Goal: Task Accomplishment & Management: Manage account settings

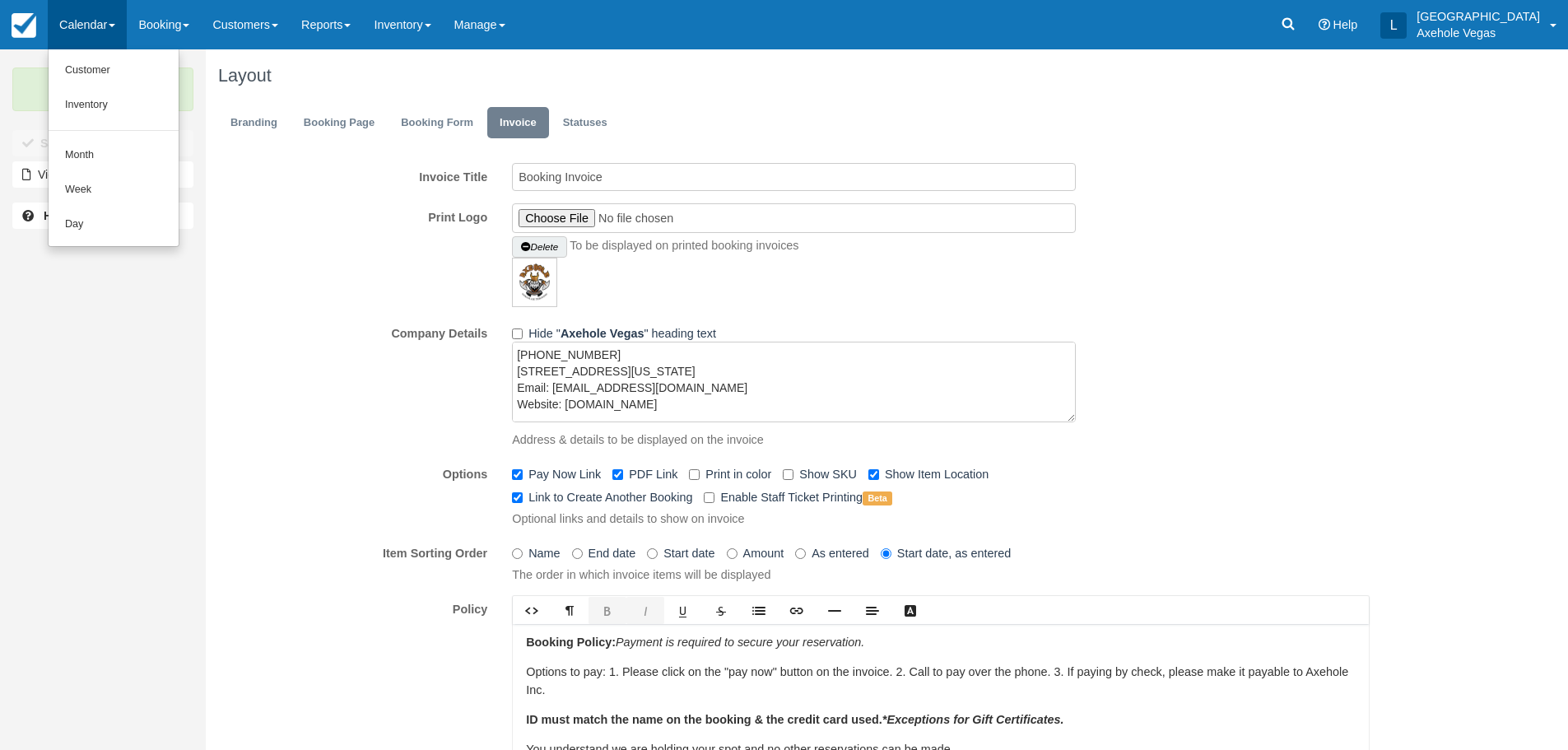
scroll to position [226, 0]
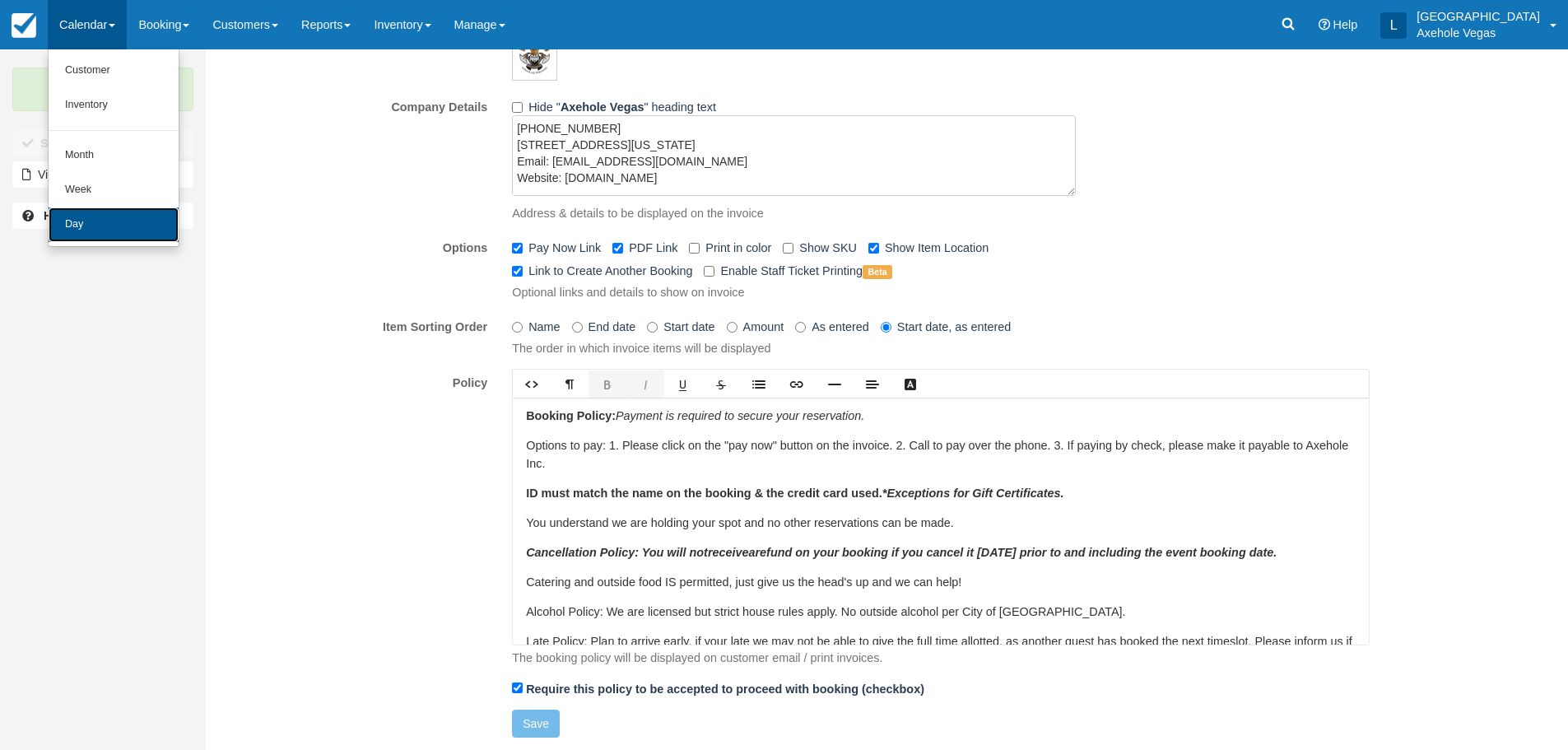
click at [109, 224] on link "Day" at bounding box center [114, 224] width 130 height 35
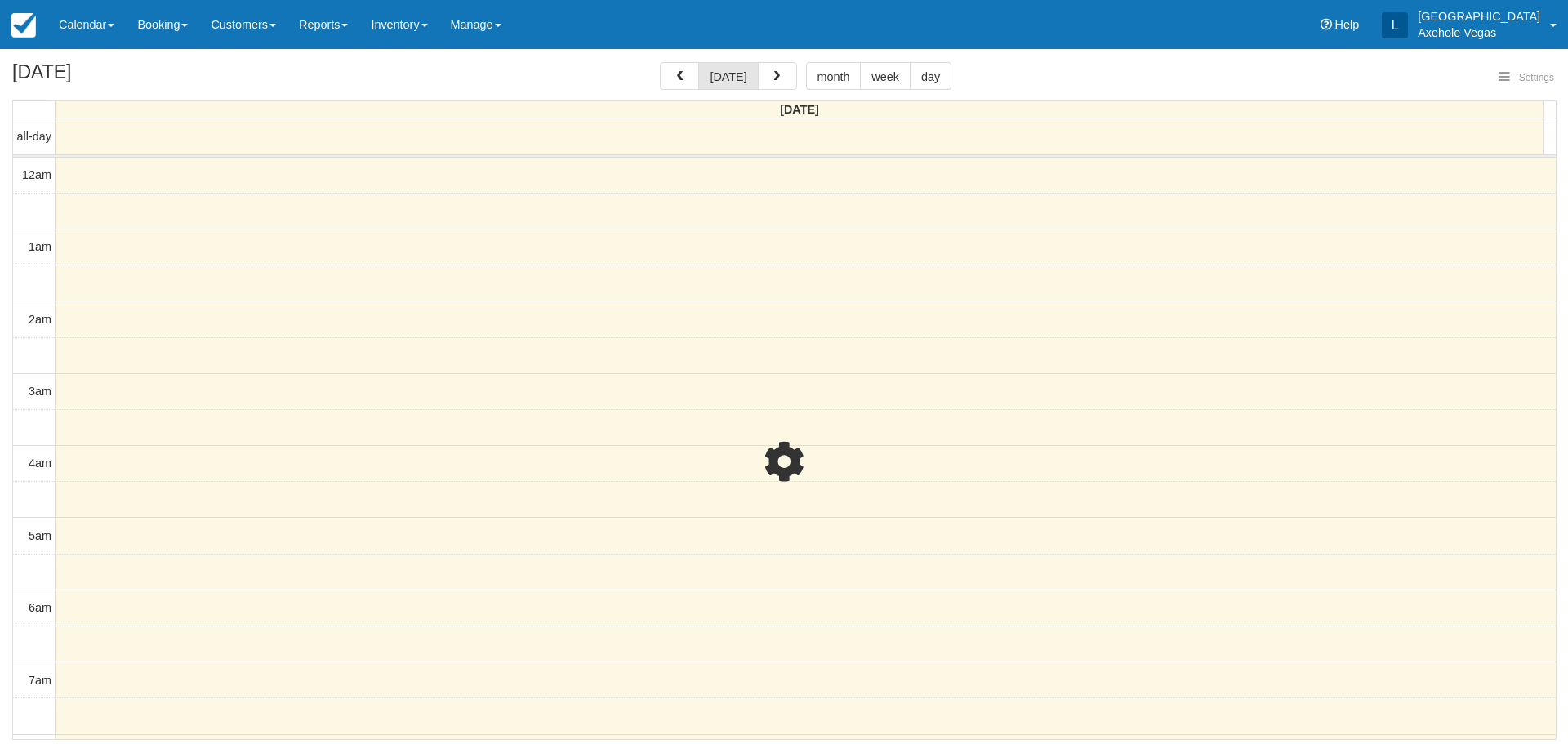
select select
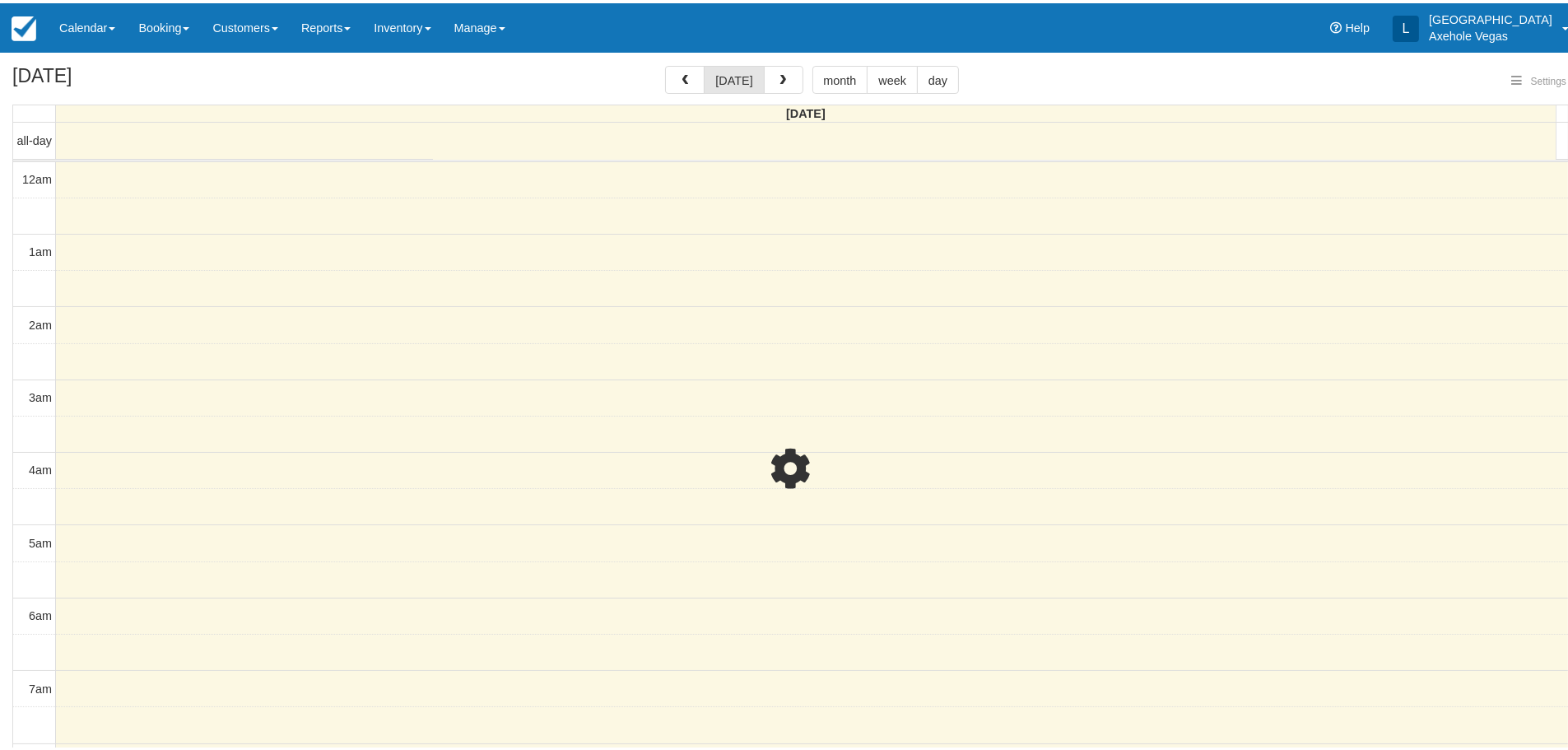
scroll to position [1160, 0]
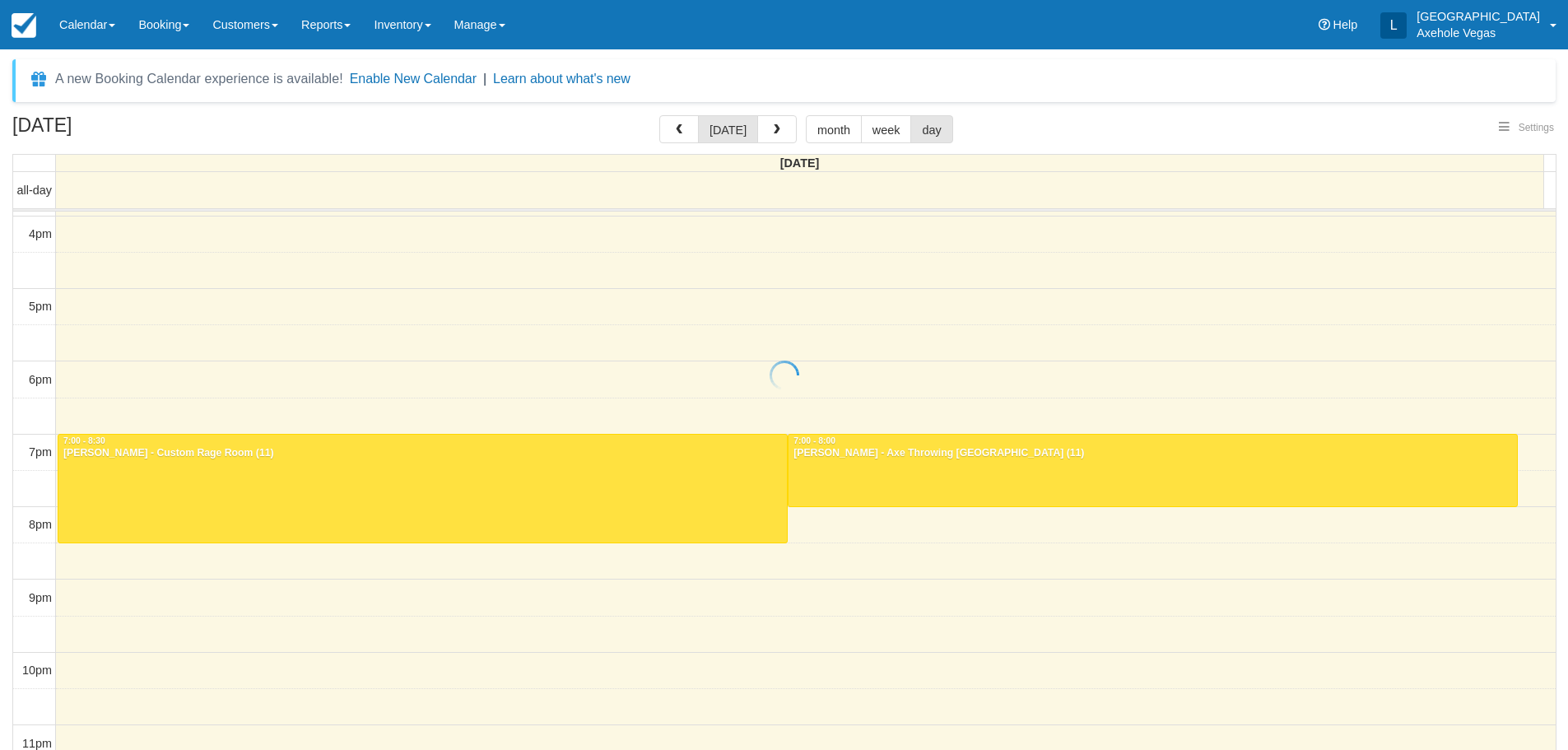
select select
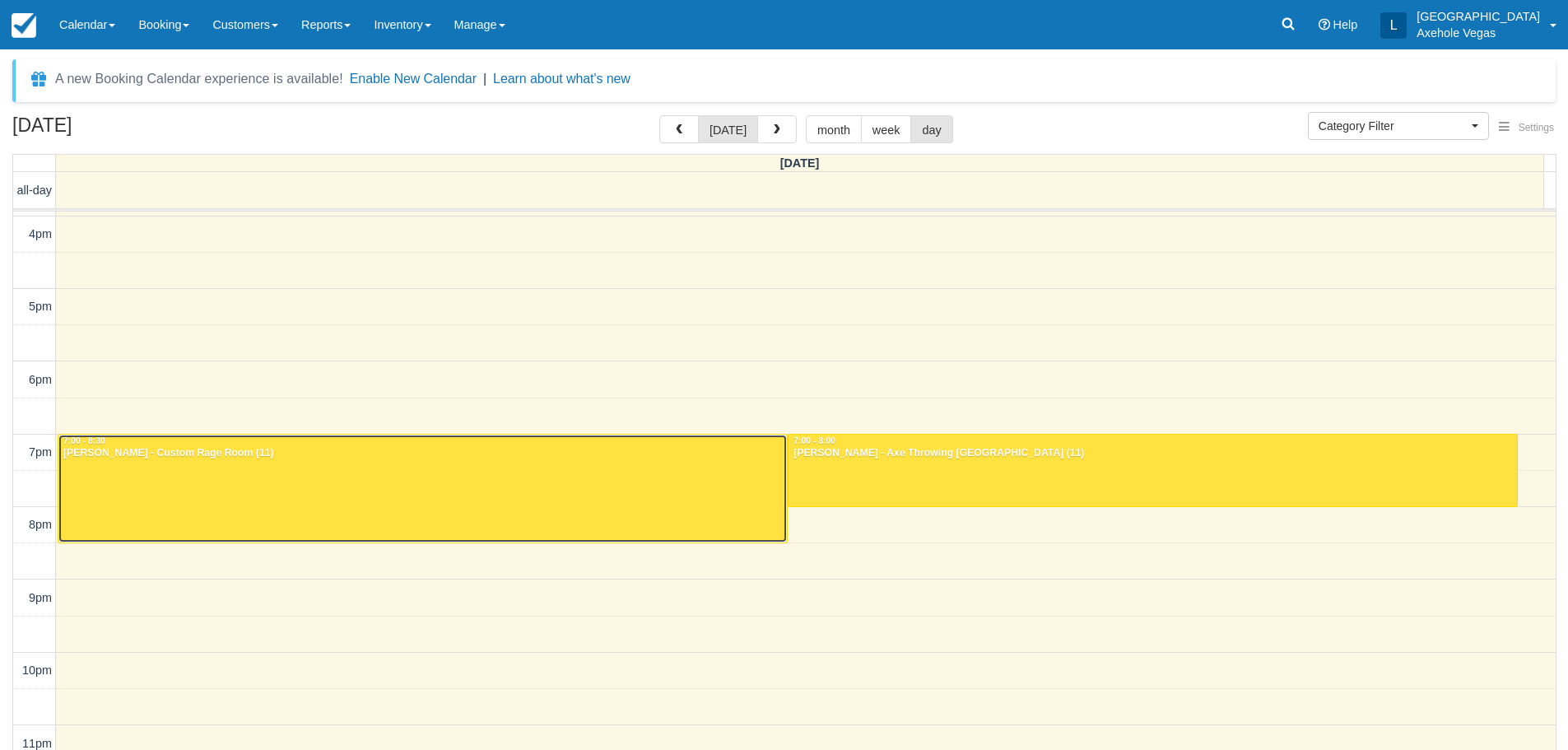
click at [375, 472] on div at bounding box center [423, 489] width 729 height 108
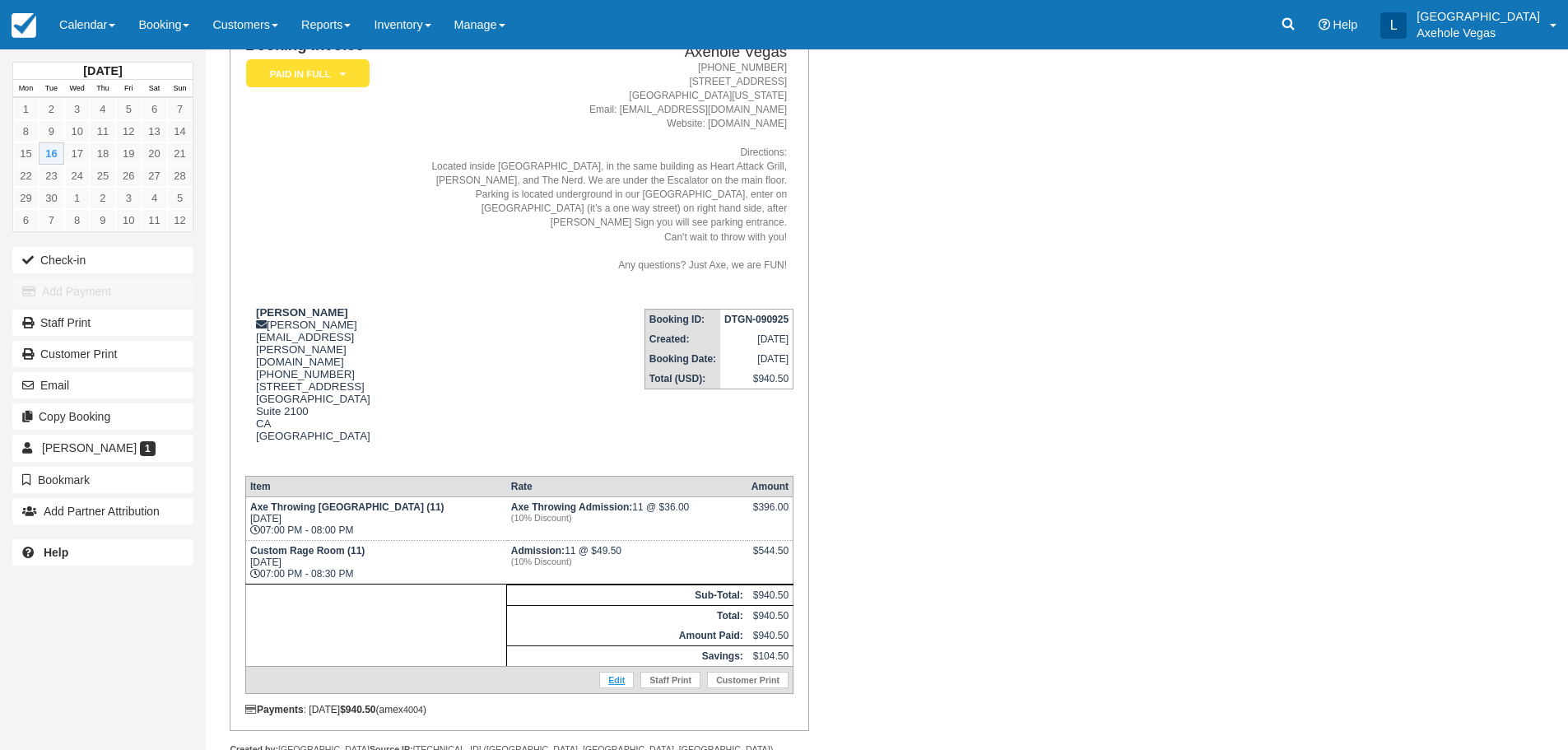
scroll to position [144, 0]
click at [630, 669] on link "Edit" at bounding box center [616, 677] width 35 height 17
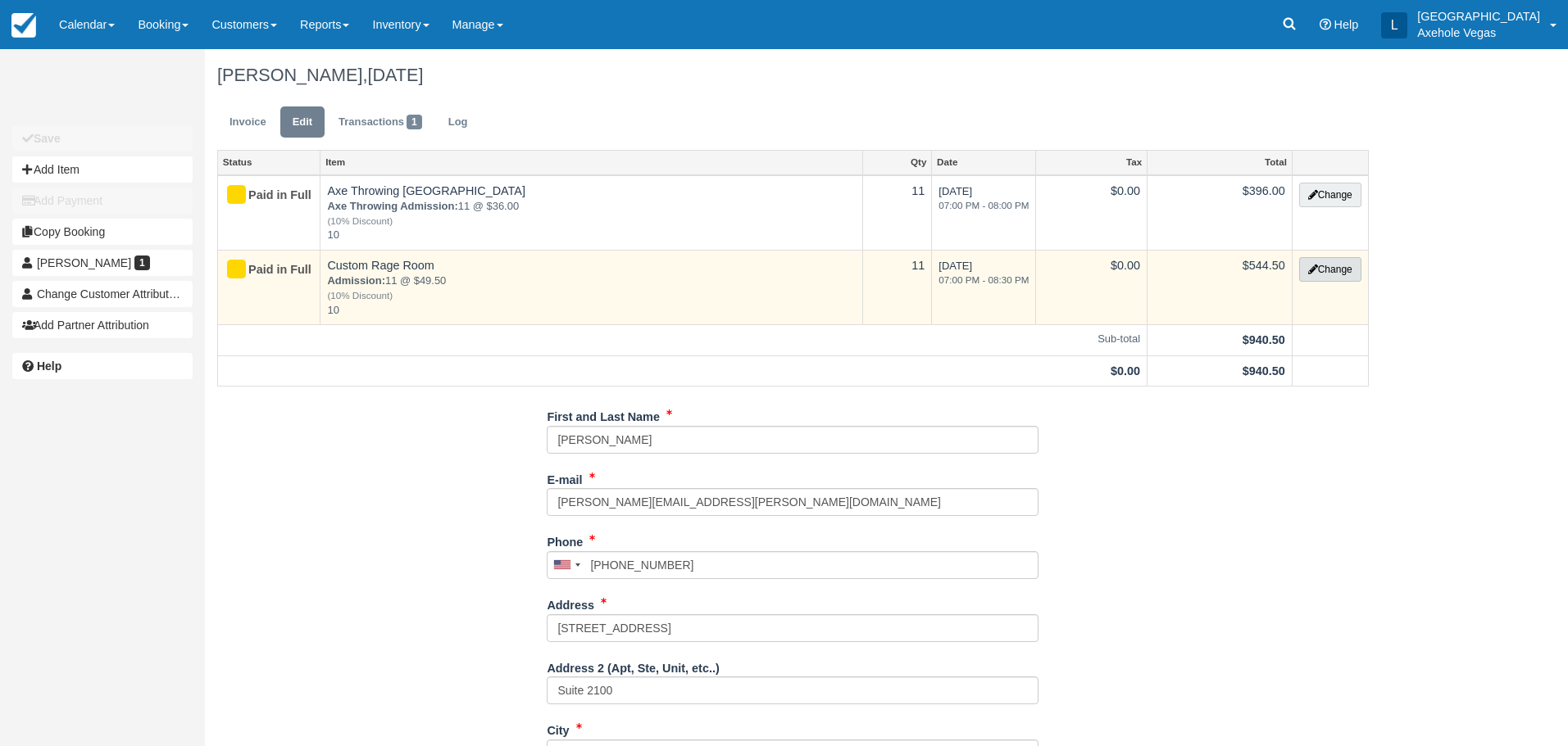
click at [1319, 269] on button "Change" at bounding box center [1330, 269] width 63 height 25
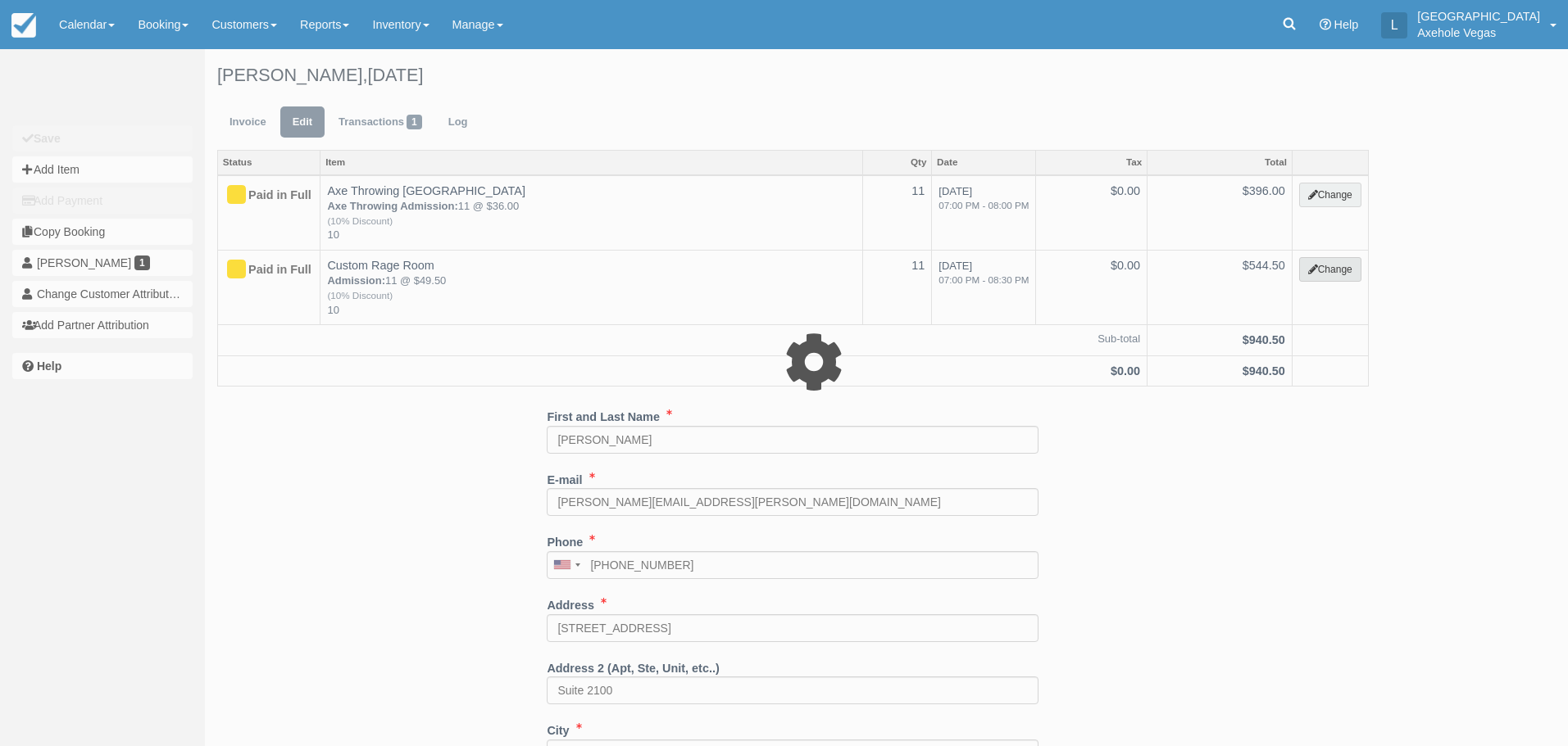
select select "43"
type input "544.50"
type input "10"
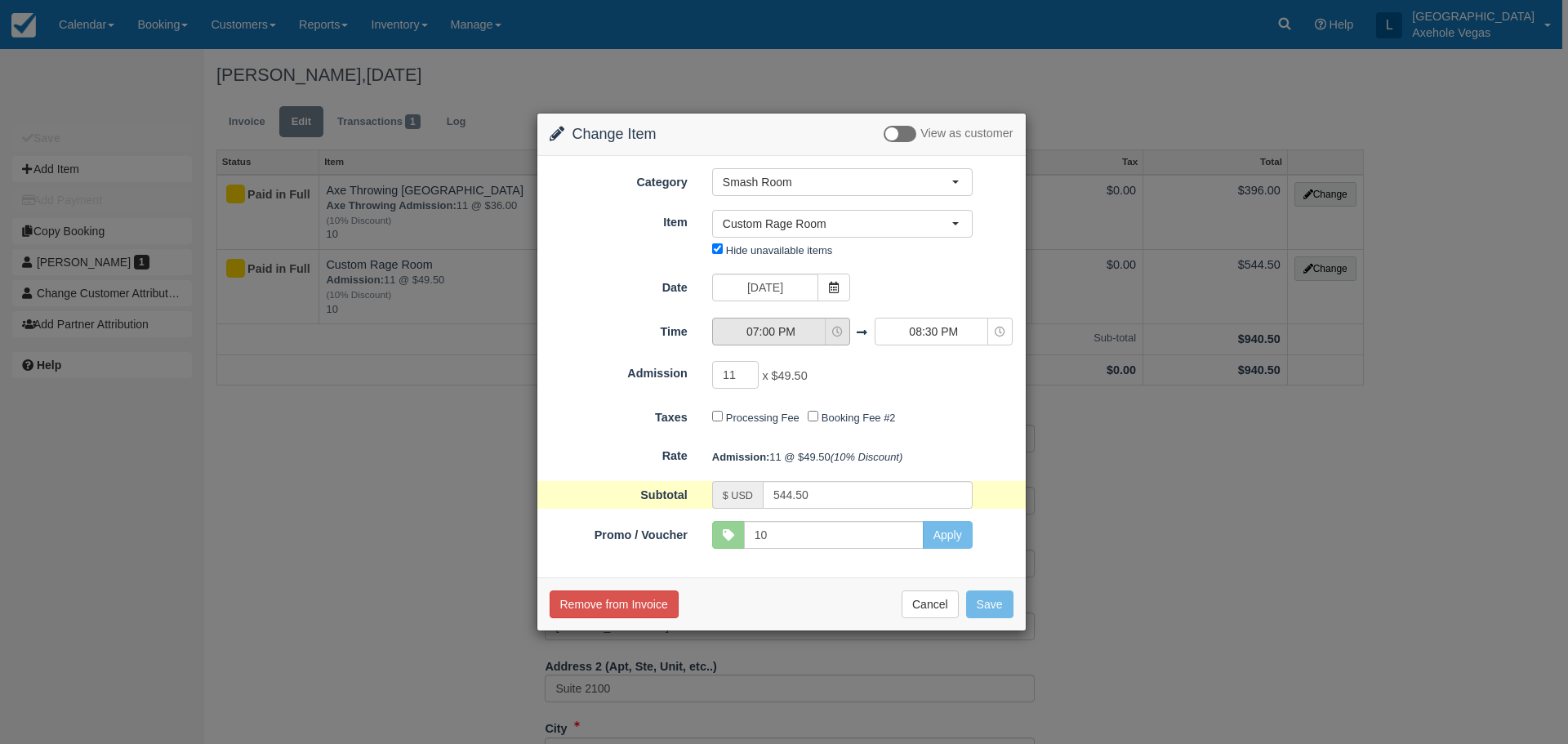
click at [822, 337] on span "07:00 PM" at bounding box center [771, 331] width 116 height 17
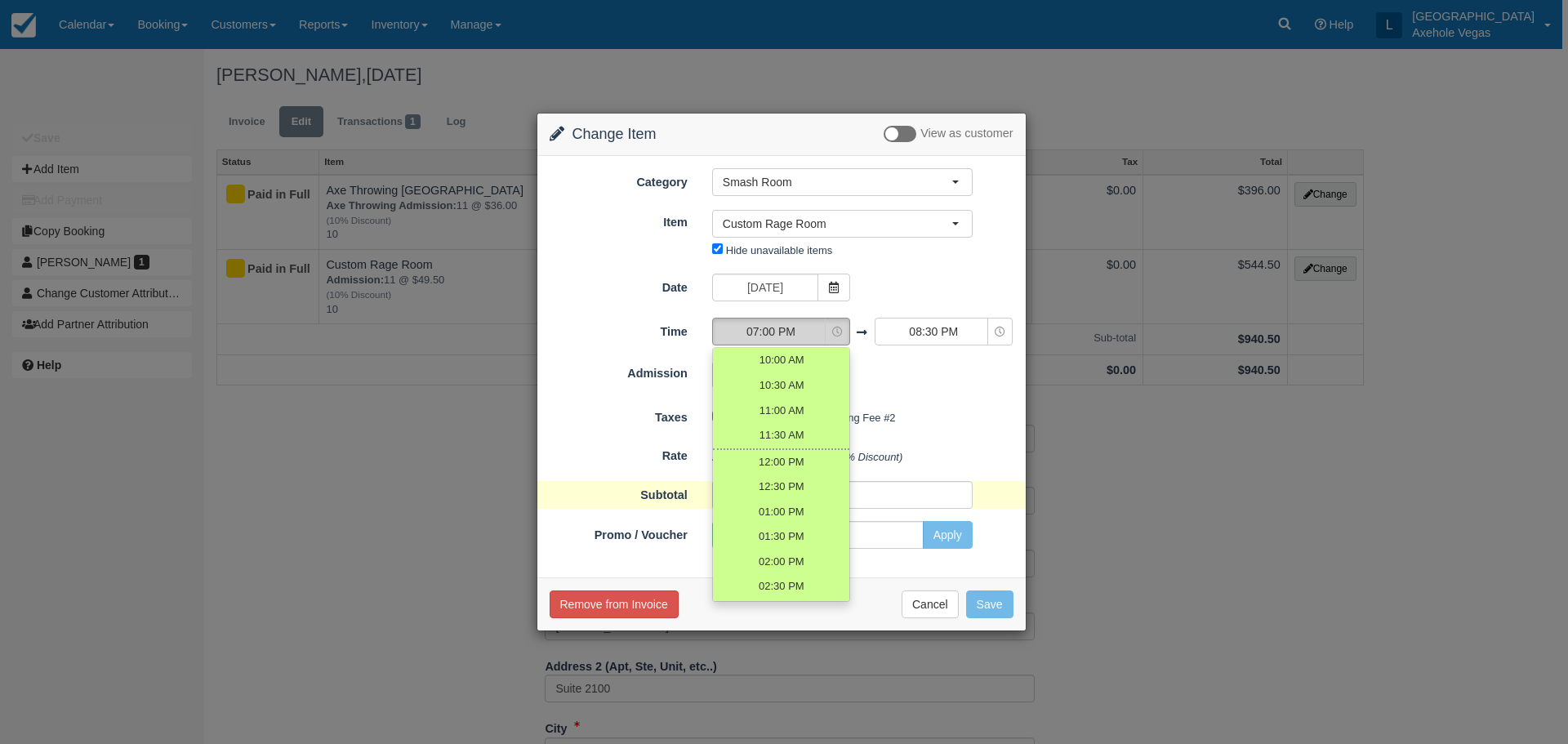
scroll to position [336, 0]
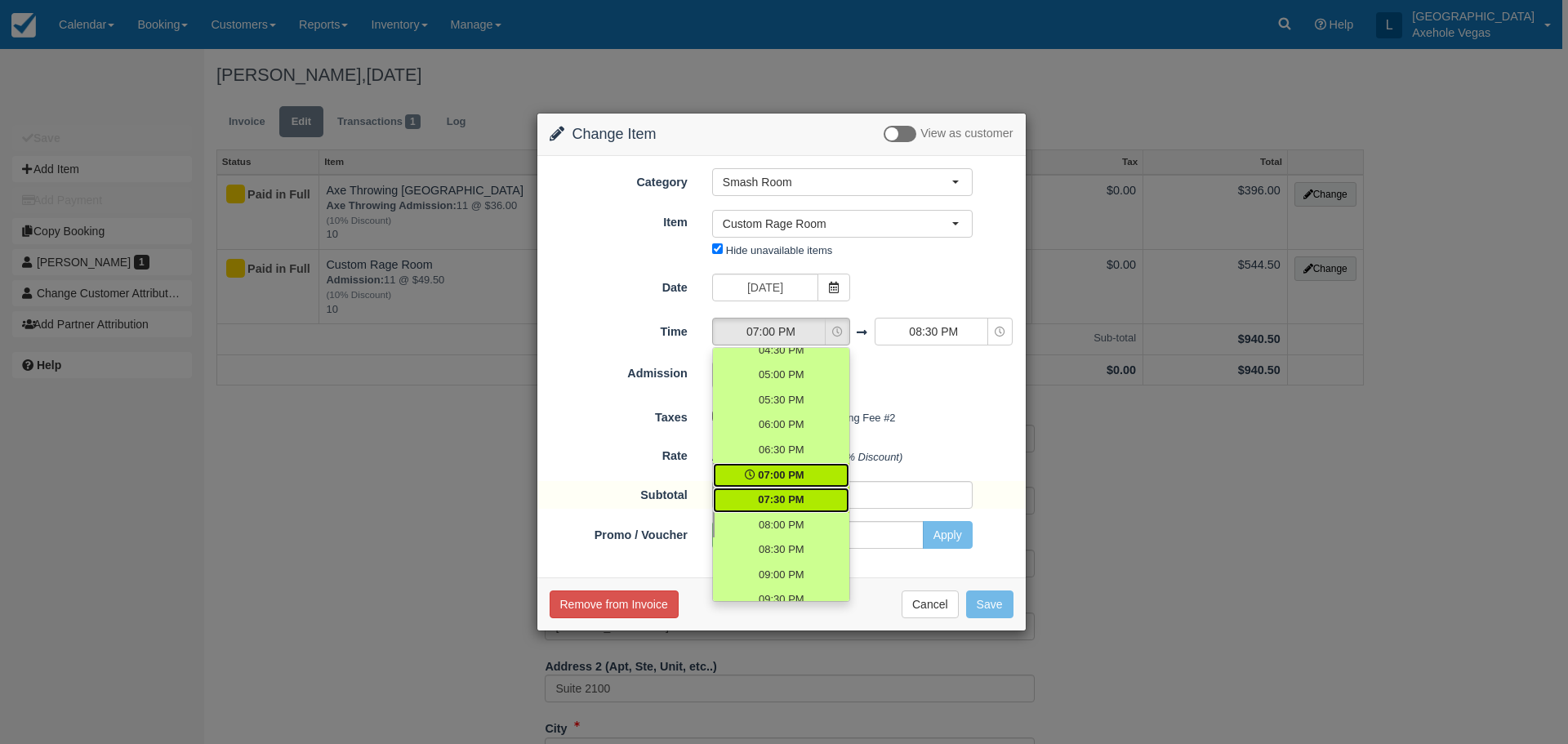
click at [782, 499] on span "07:30 PM" at bounding box center [781, 501] width 46 height 16
select select "19:30"
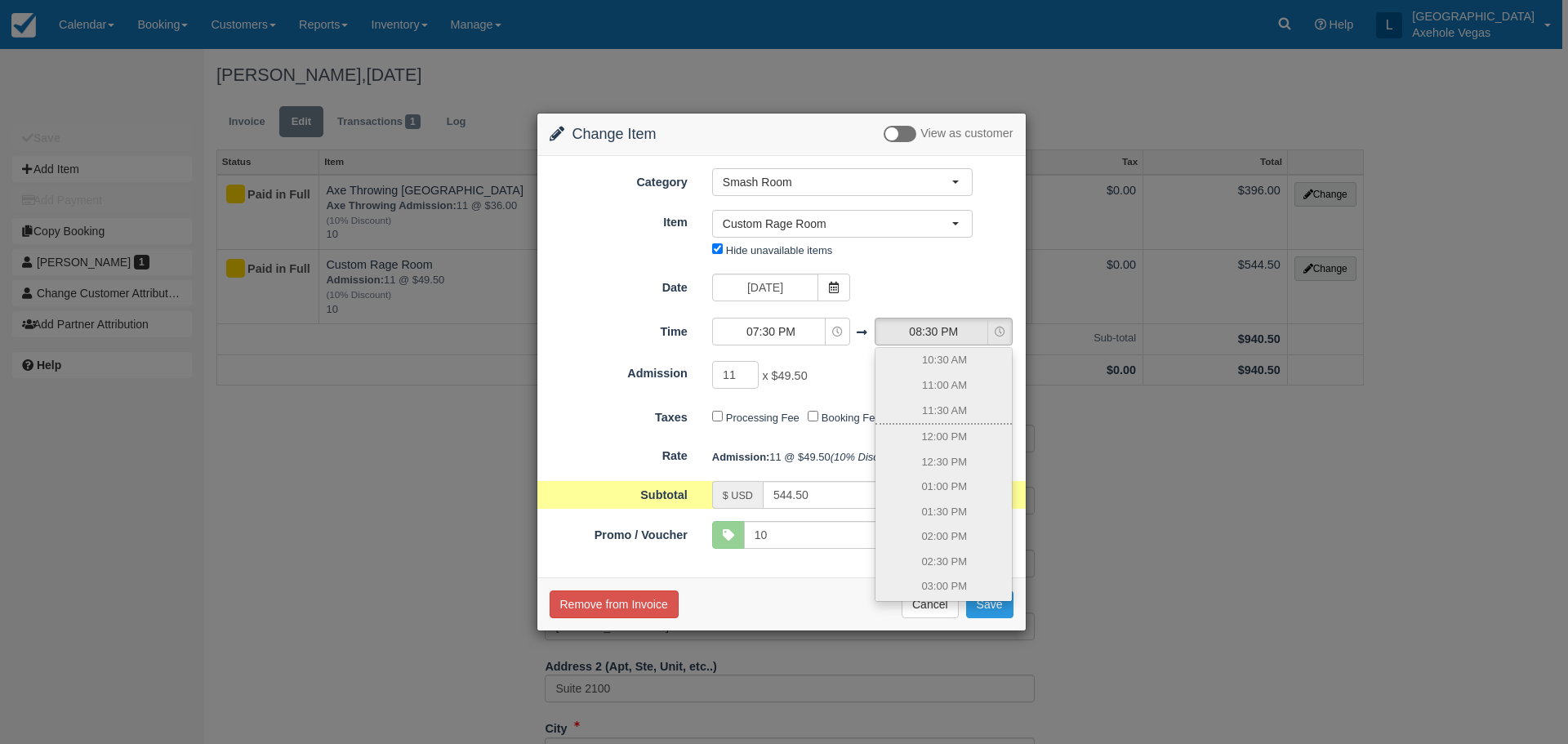
scroll to position [387, 0]
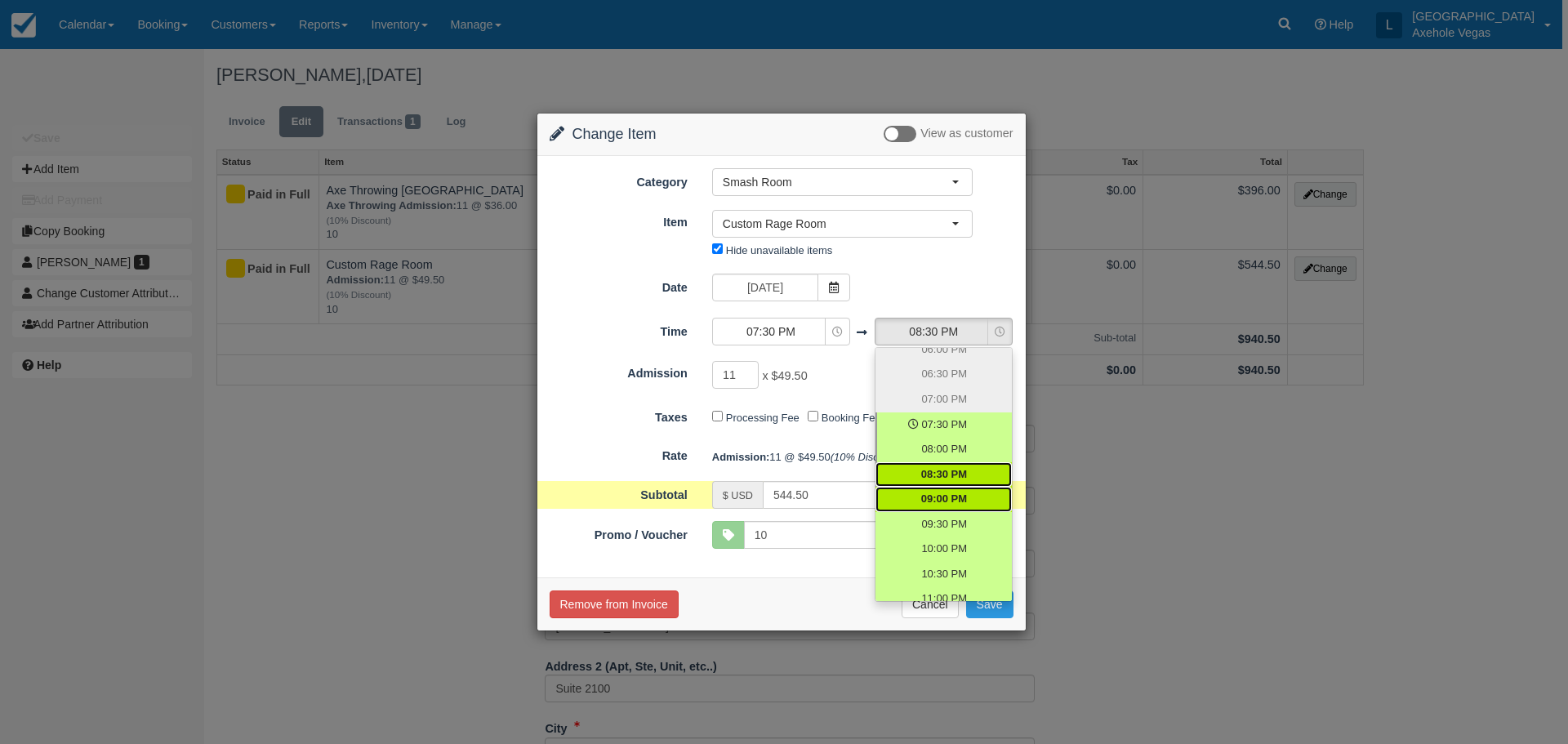
click at [936, 498] on span "09:00 PM" at bounding box center [944, 500] width 46 height 16
select select "21:00"
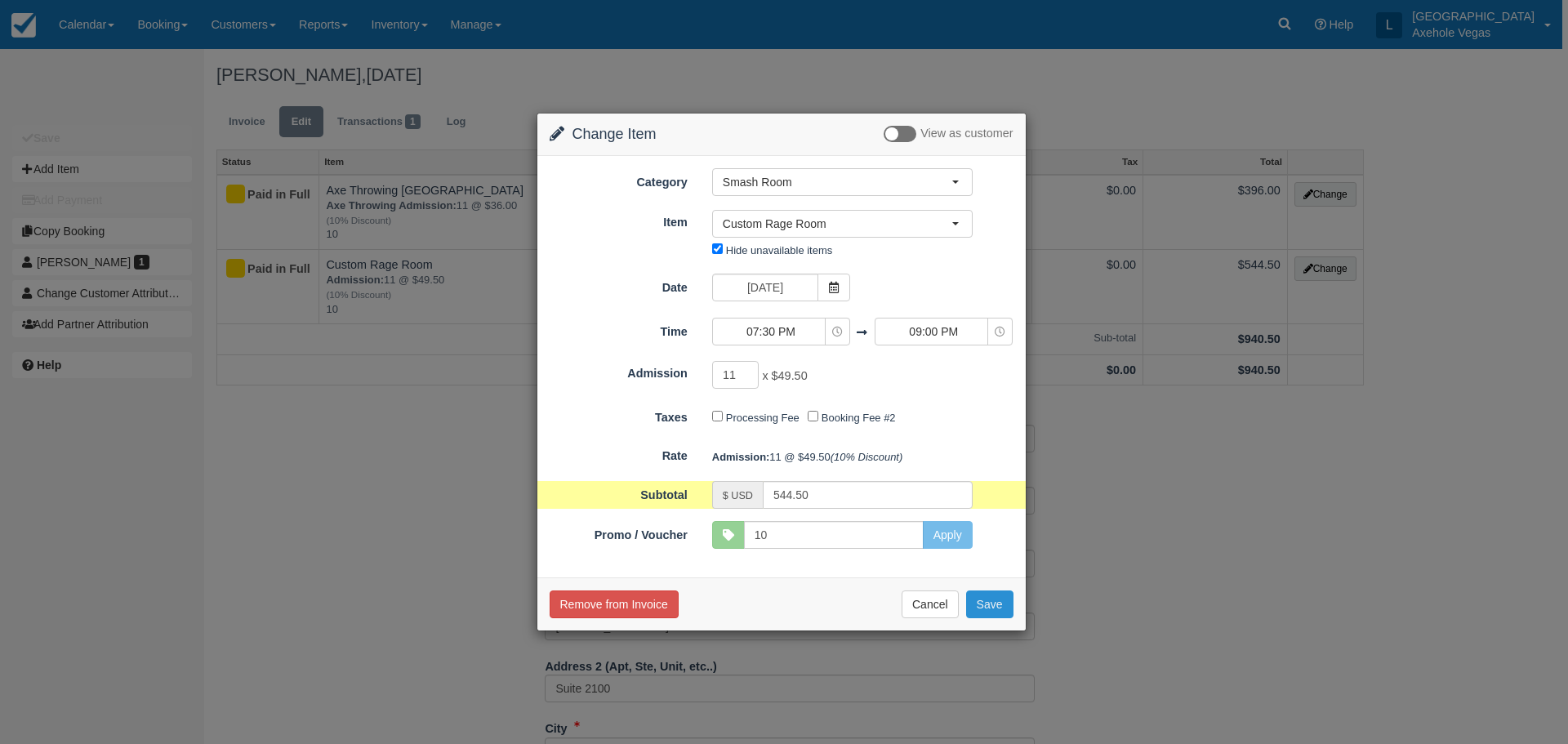
click at [998, 607] on button "Save" at bounding box center [990, 604] width 47 height 28
checkbox input "false"
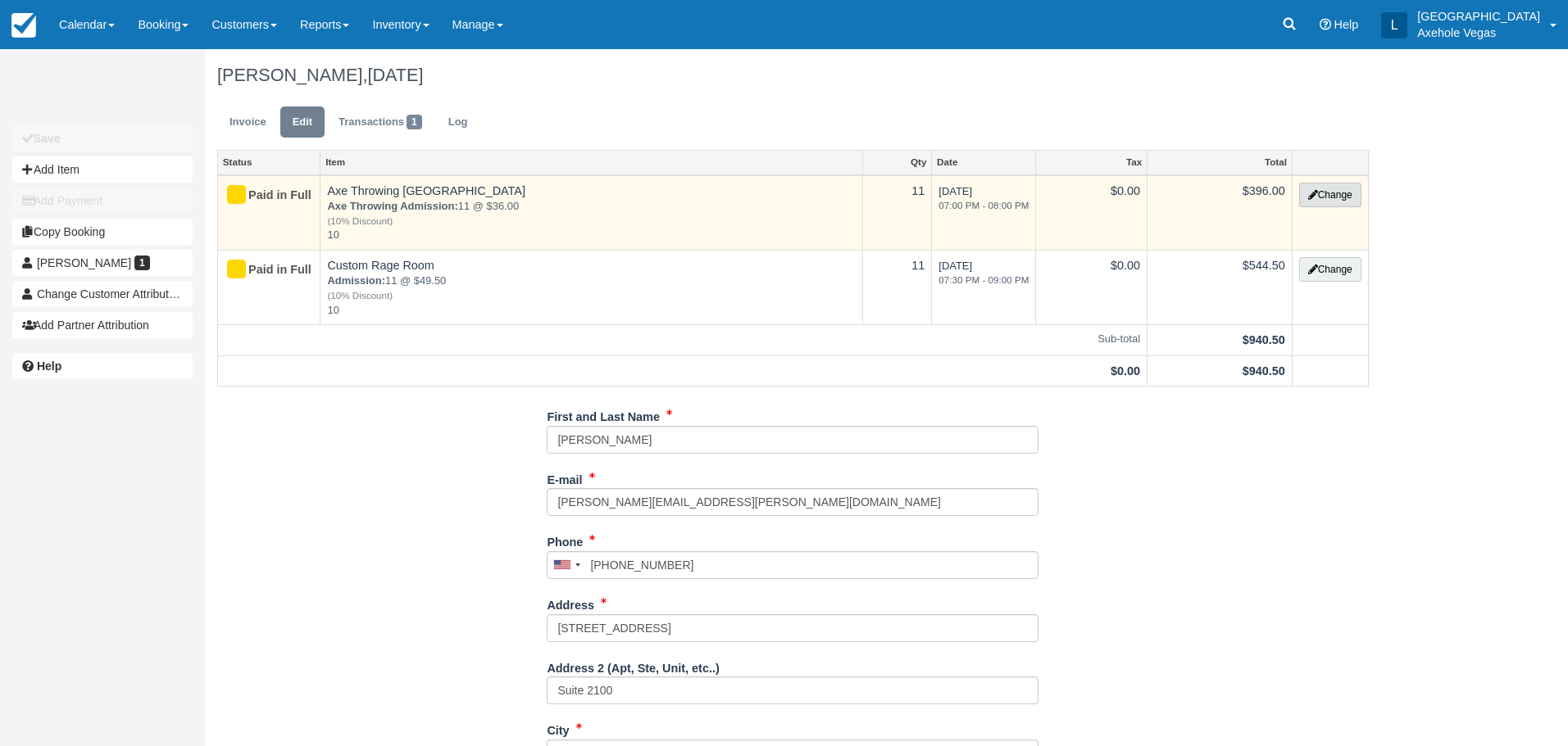
click at [1329, 199] on button "Change" at bounding box center [1330, 194] width 63 height 25
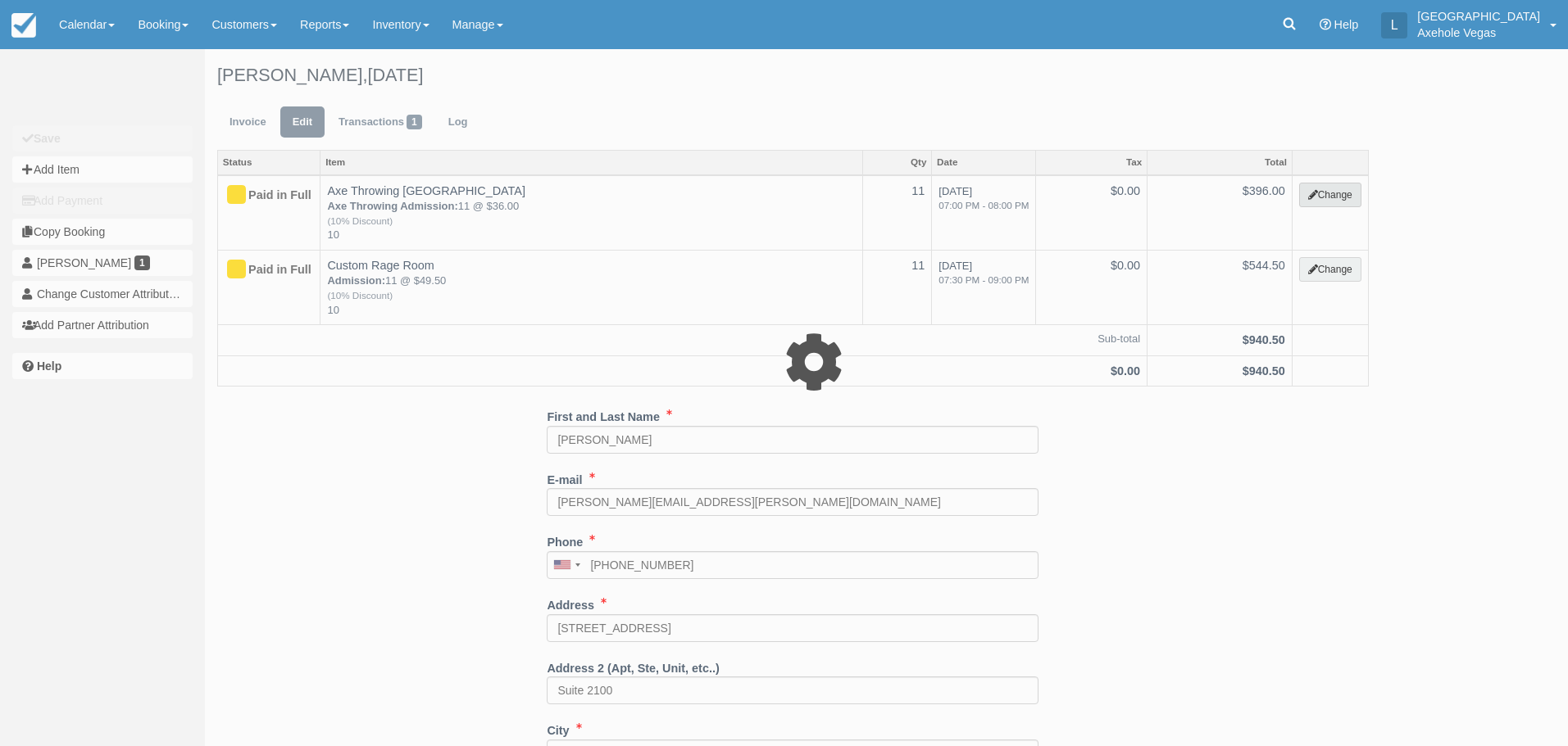
type input "396.00"
type input "10"
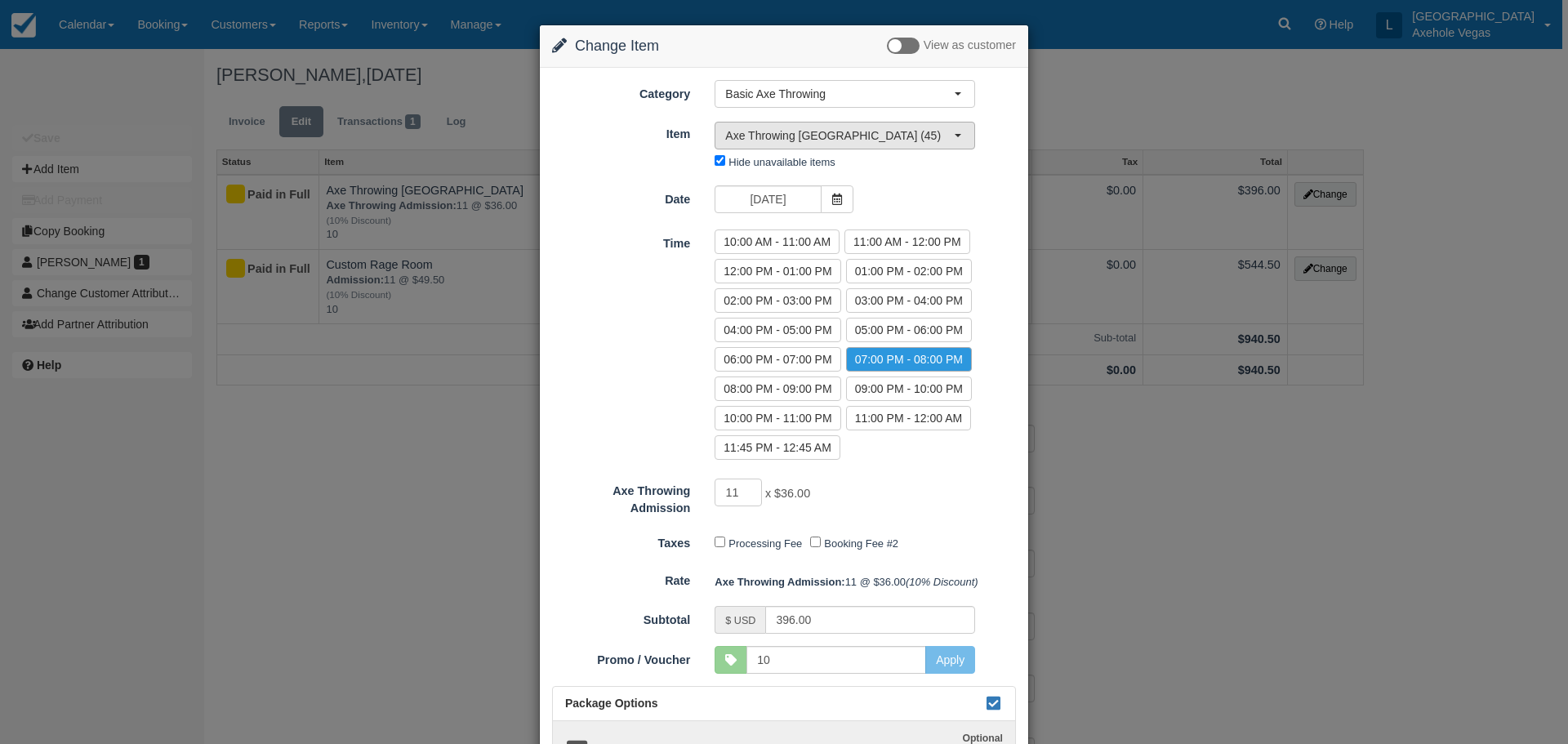
click at [865, 129] on span "Axe Throwing Las Vegas (45)" at bounding box center [839, 136] width 229 height 17
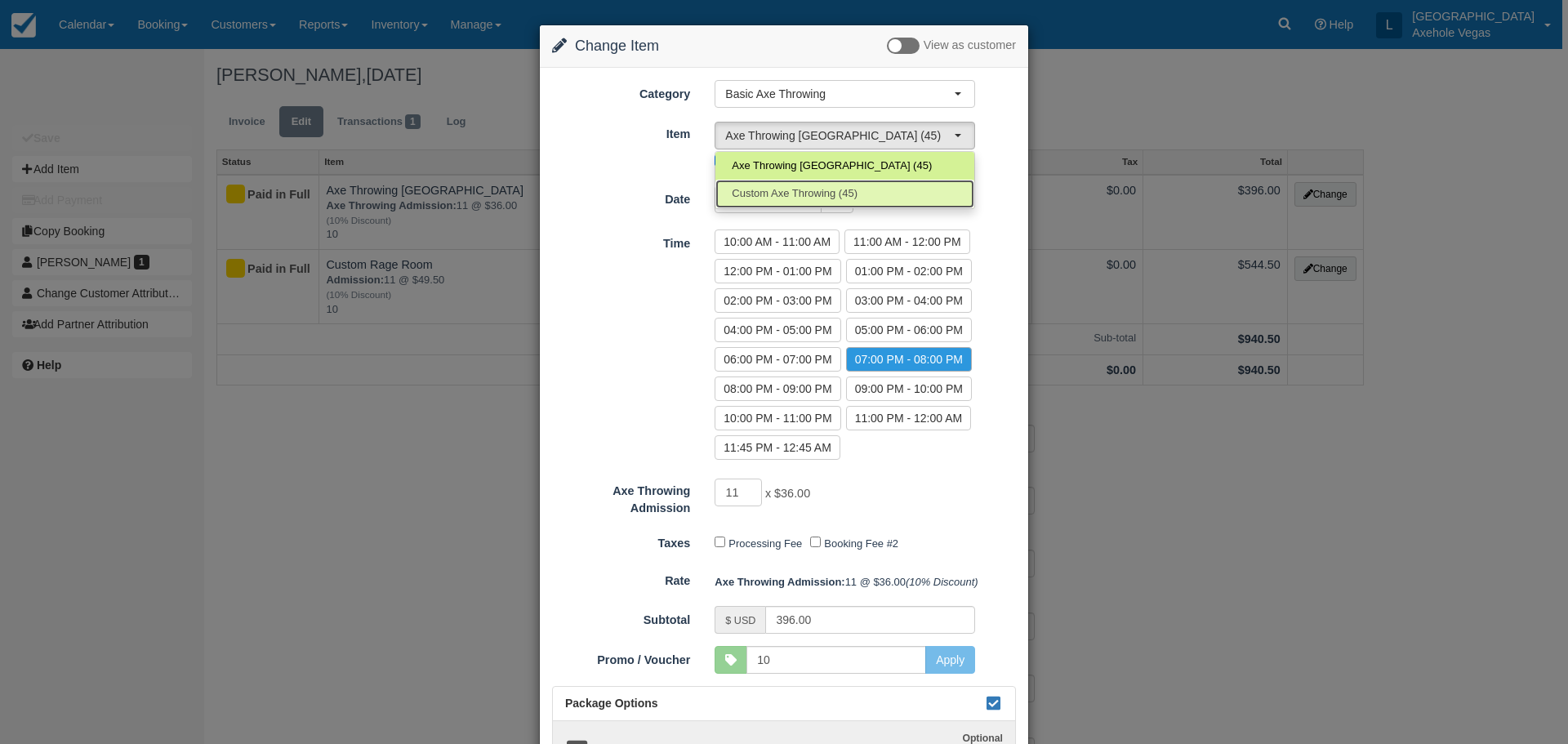
click at [864, 188] on link "Custom Axe Throwing (45)" at bounding box center [845, 194] width 259 height 29
select select "85"
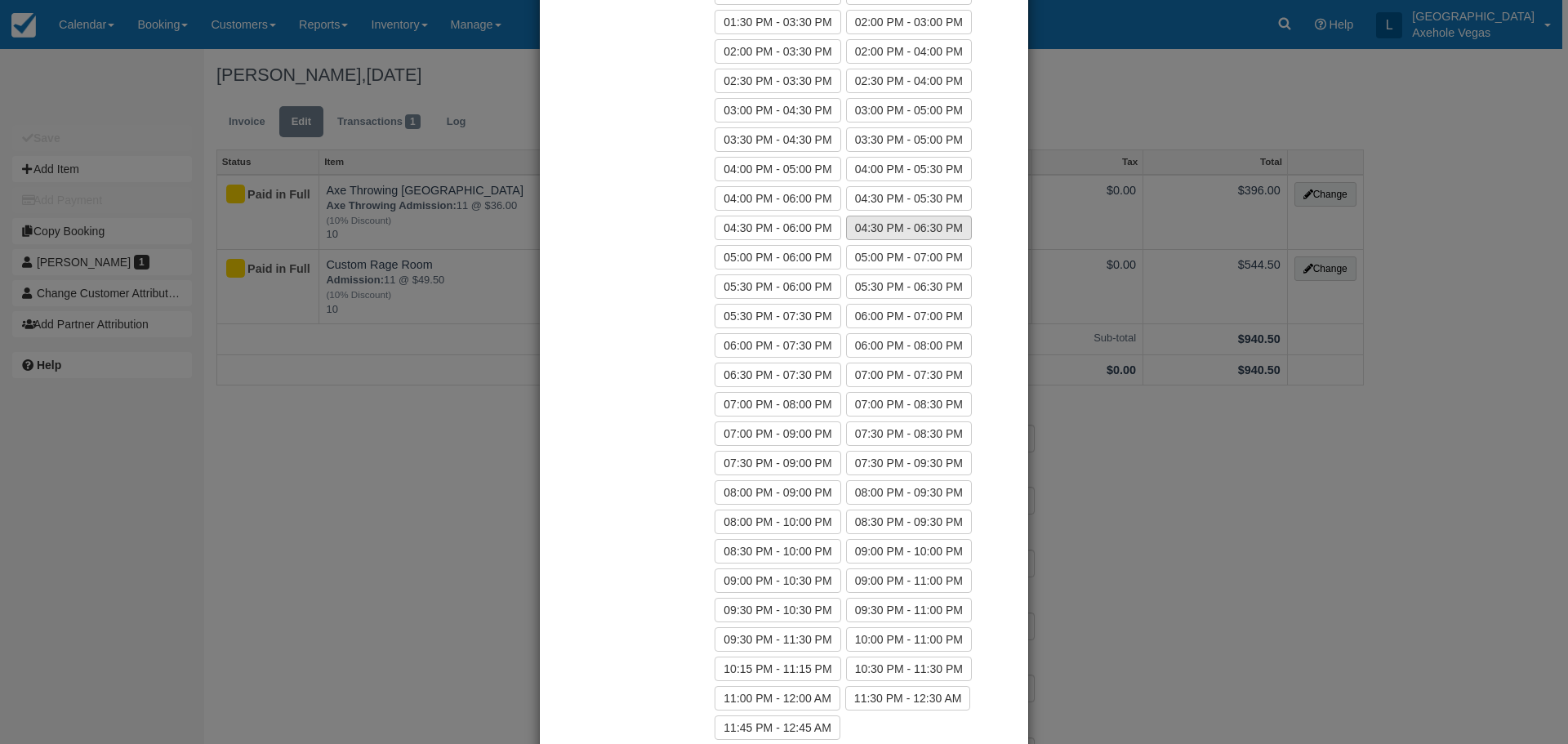
scroll to position [490, 0]
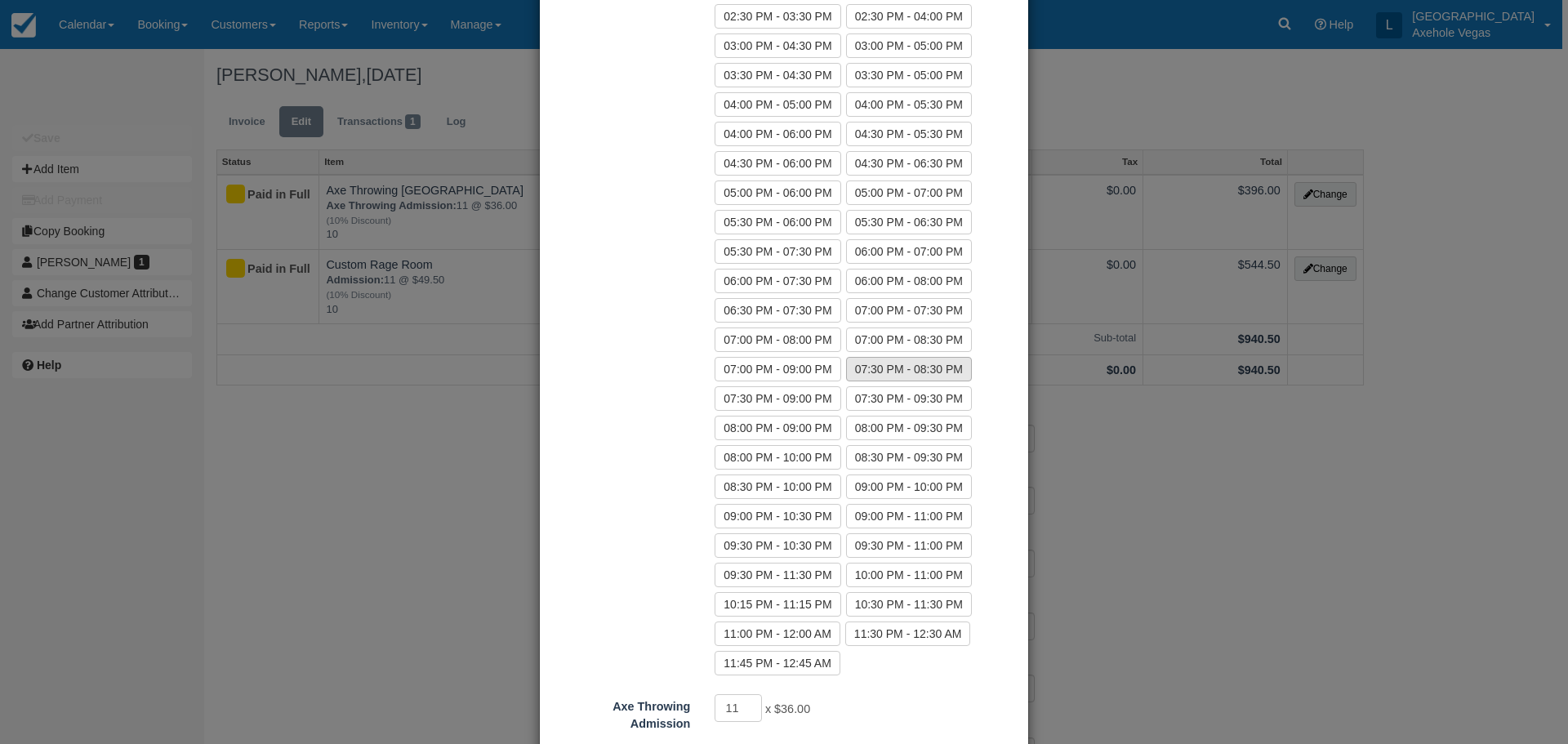
click at [883, 373] on label "07:30 PM - 08:30 PM" at bounding box center [908, 369] width 126 height 25
radio input "true"
click at [762, 403] on label "07:30 PM - 09:00 PM" at bounding box center [778, 399] width 126 height 25
radio input "true"
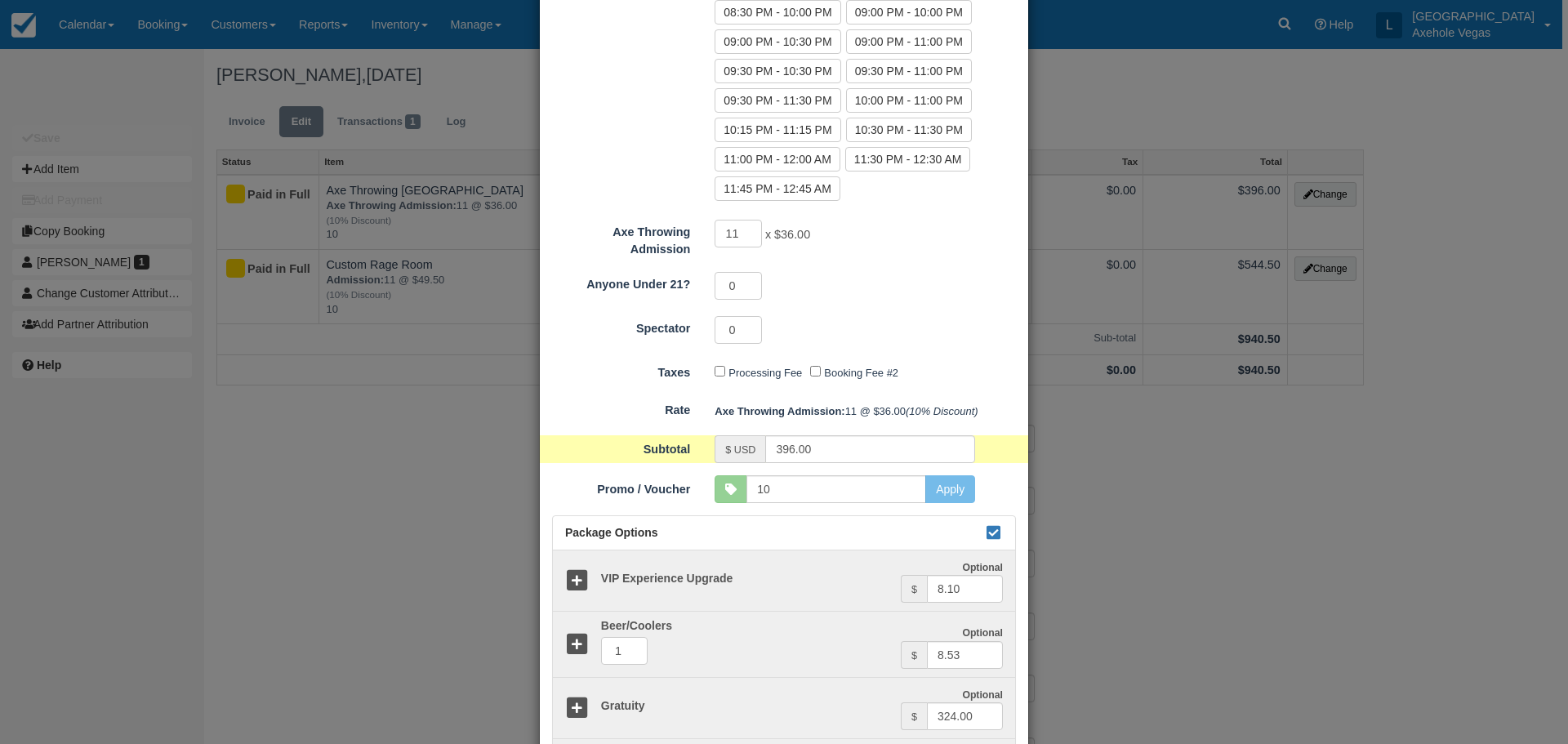
scroll to position [1133, 0]
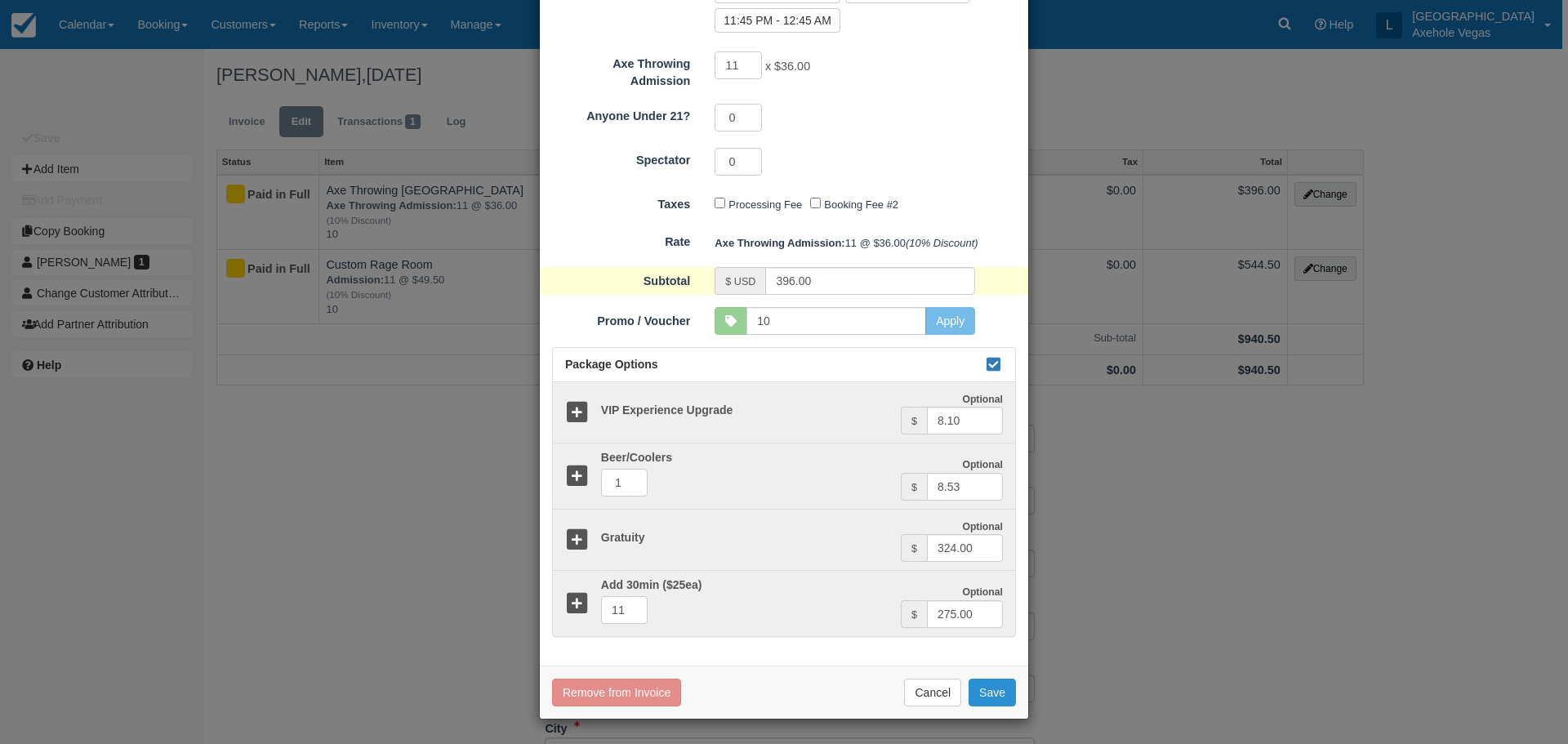
click at [978, 688] on button "Save" at bounding box center [992, 693] width 47 height 28
checkbox input "false"
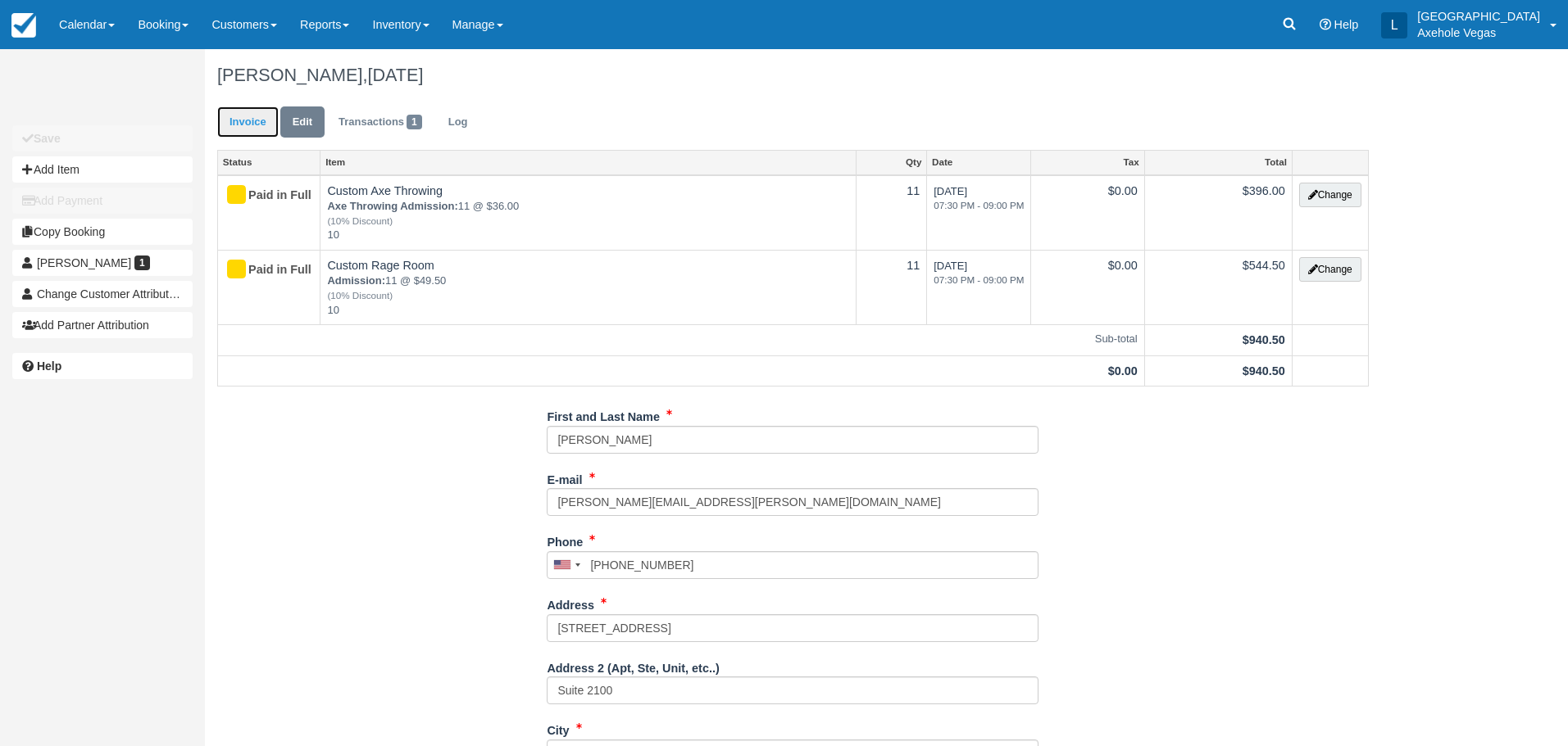
click at [262, 122] on link "Invoice" at bounding box center [248, 122] width 62 height 32
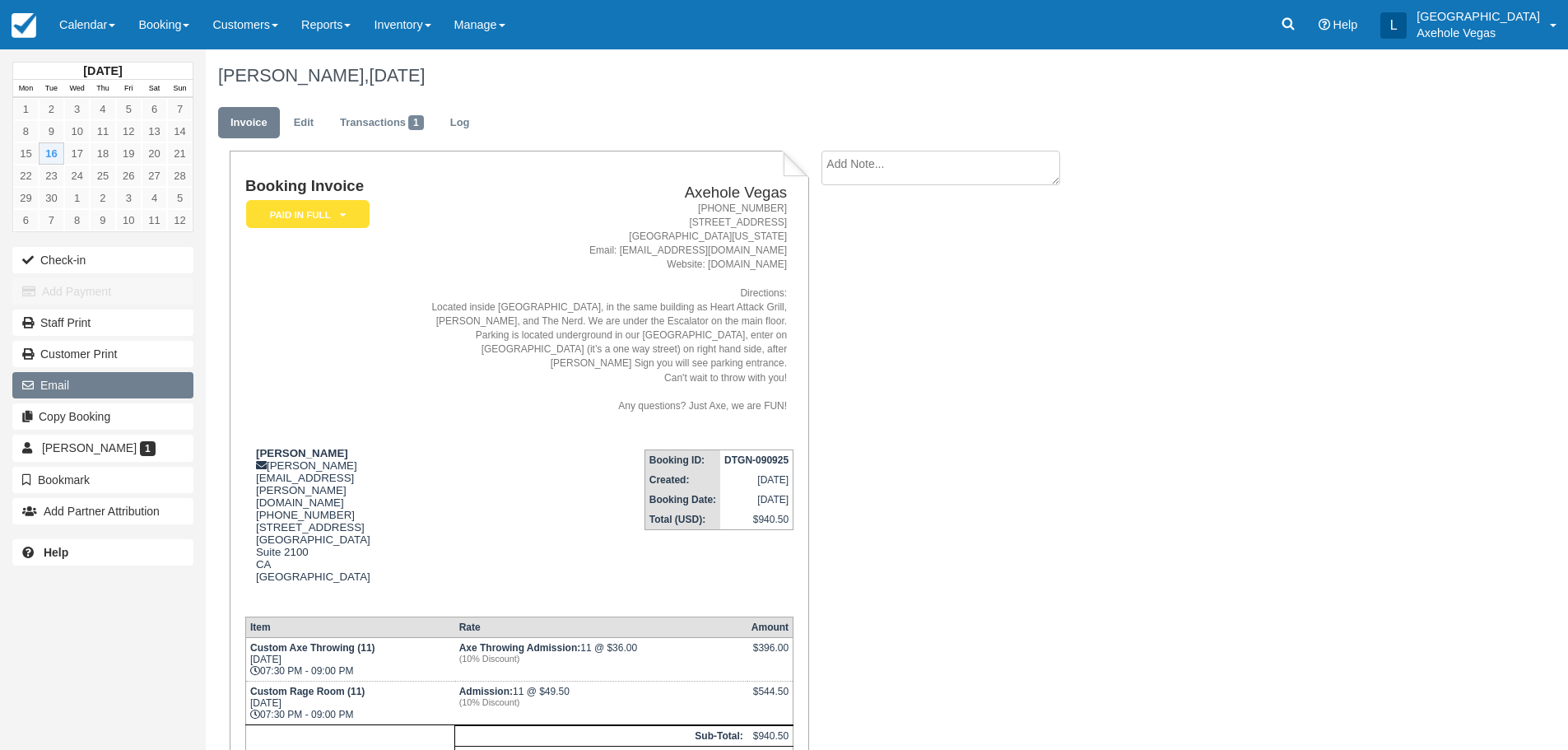
click at [70, 390] on button "Email" at bounding box center [103, 385] width 181 height 26
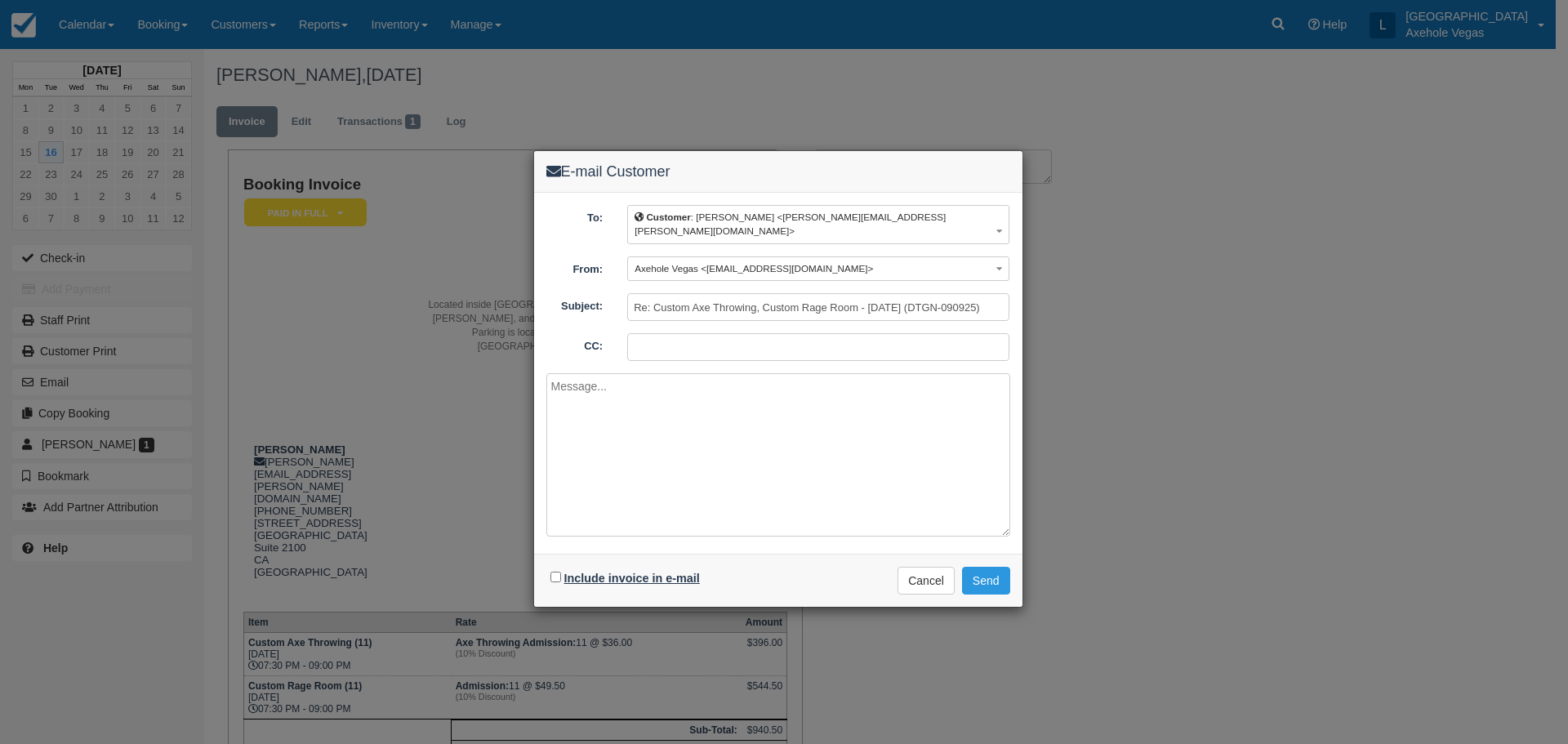
click at [621, 572] on label "Include invoice in e-mail" at bounding box center [632, 578] width 136 height 13
click at [561, 572] on input "Include invoice in e-mail" at bounding box center [556, 577] width 11 height 11
checkbox input "true"
click at [1001, 571] on button "Send" at bounding box center [986, 581] width 48 height 28
